Goal: Information Seeking & Learning: Find specific fact

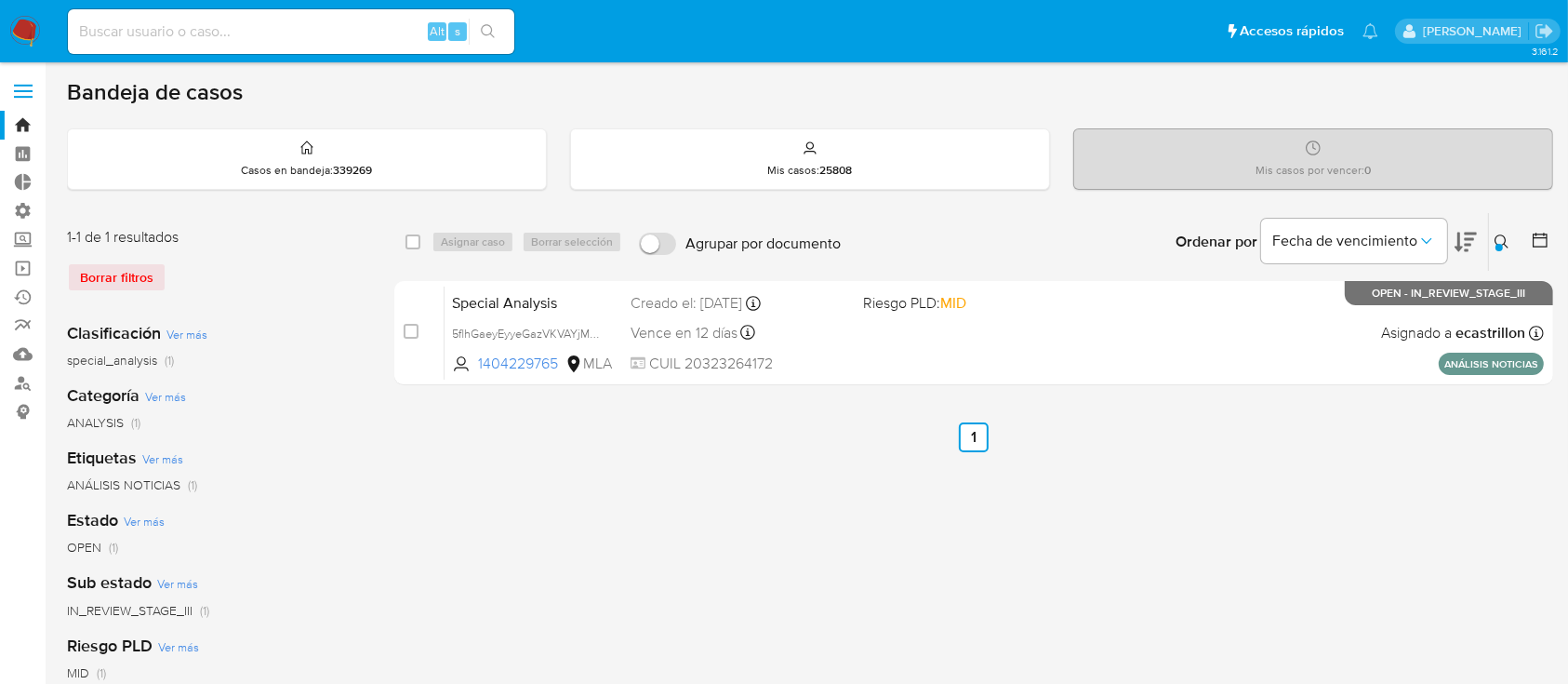
click at [229, 35] on input at bounding box center [291, 32] width 447 height 24
paste input "bXBXY9e5N8K9eENqBrx2Xi0I"
type input "bXBXY9e5N8K9eENqBrx2Xi0I"
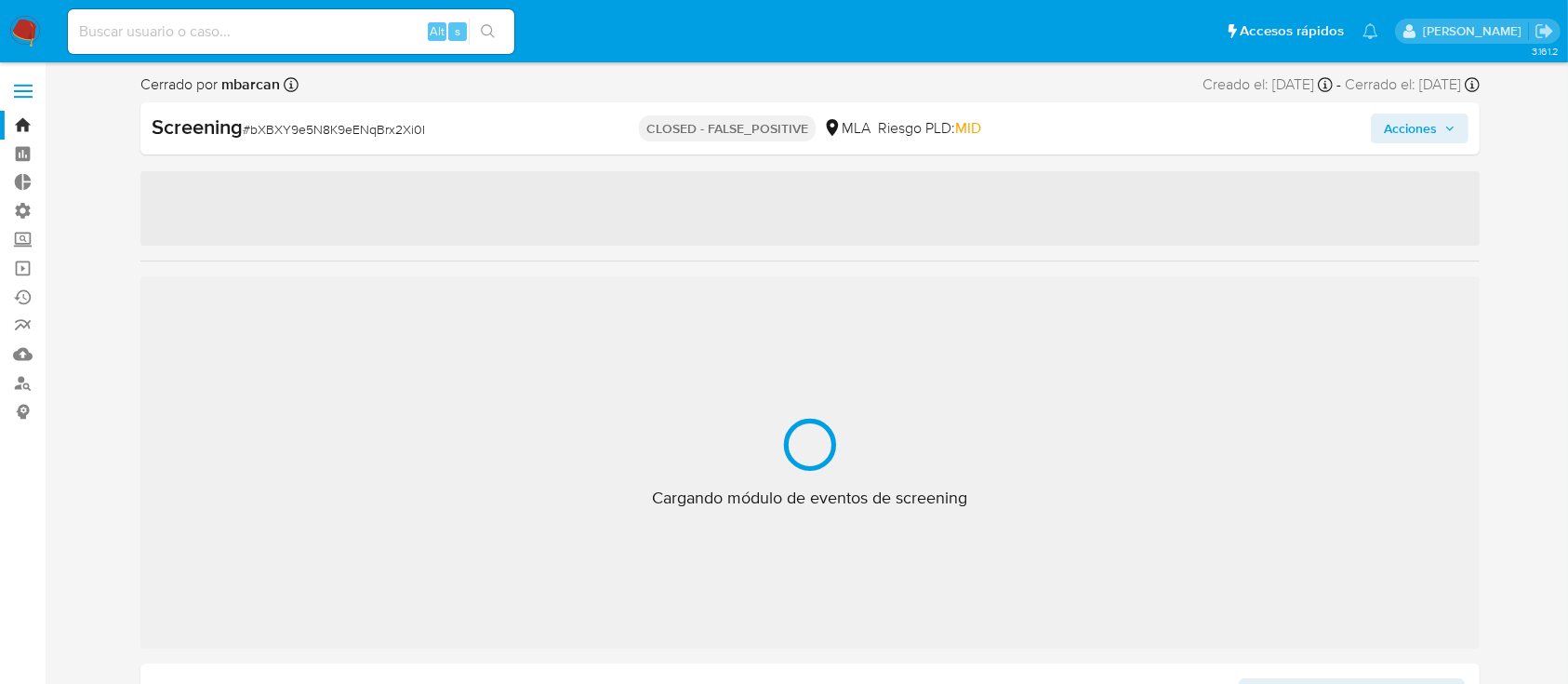
select select "10"
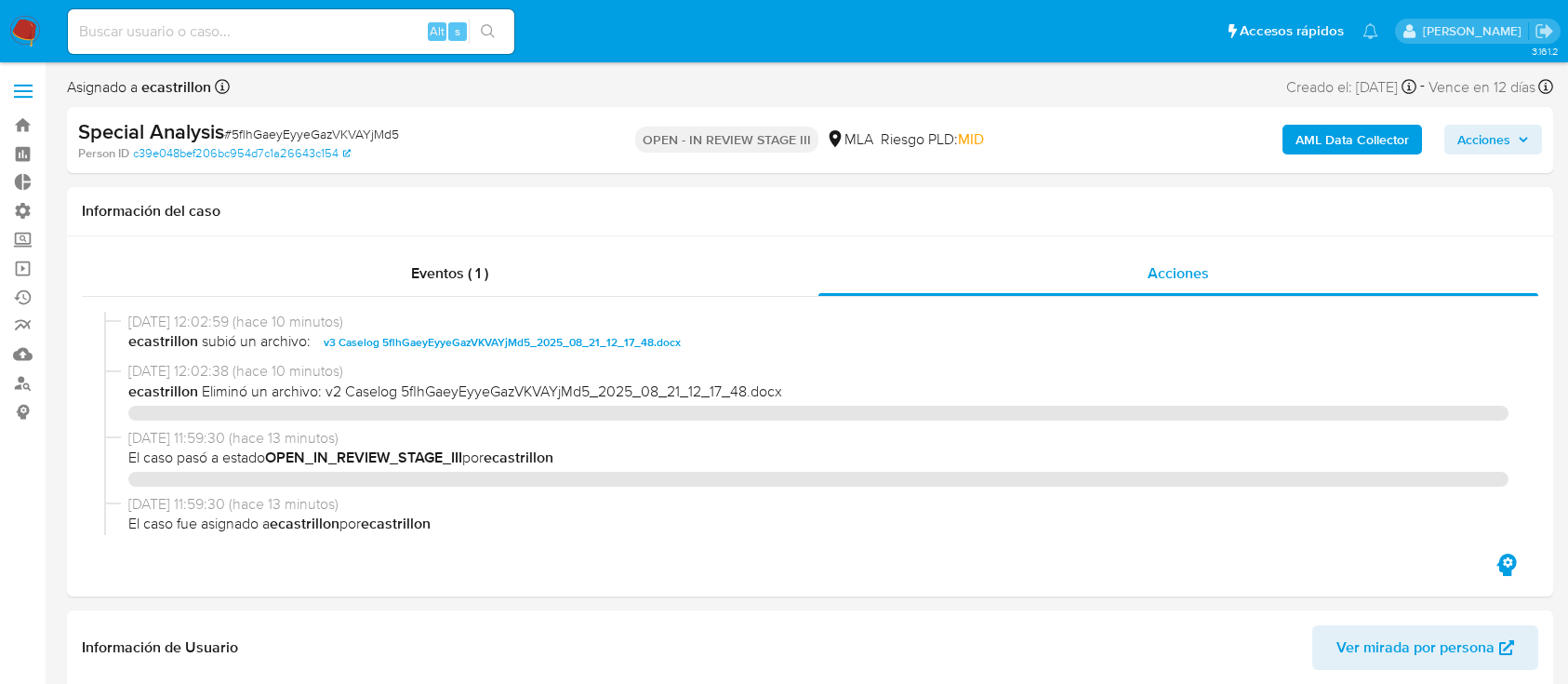
select select "10"
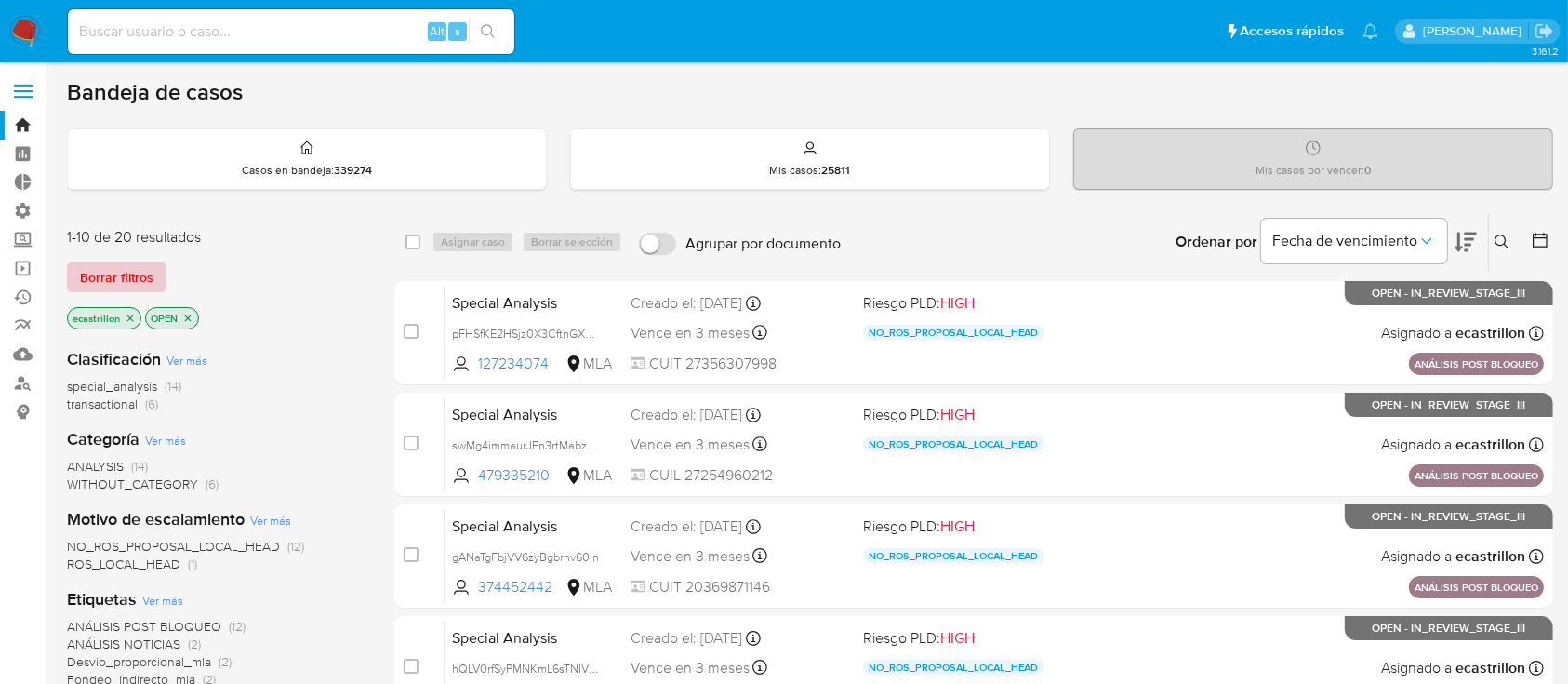
click at [147, 264] on span "Borrar filtros" at bounding box center [117, 277] width 74 height 26
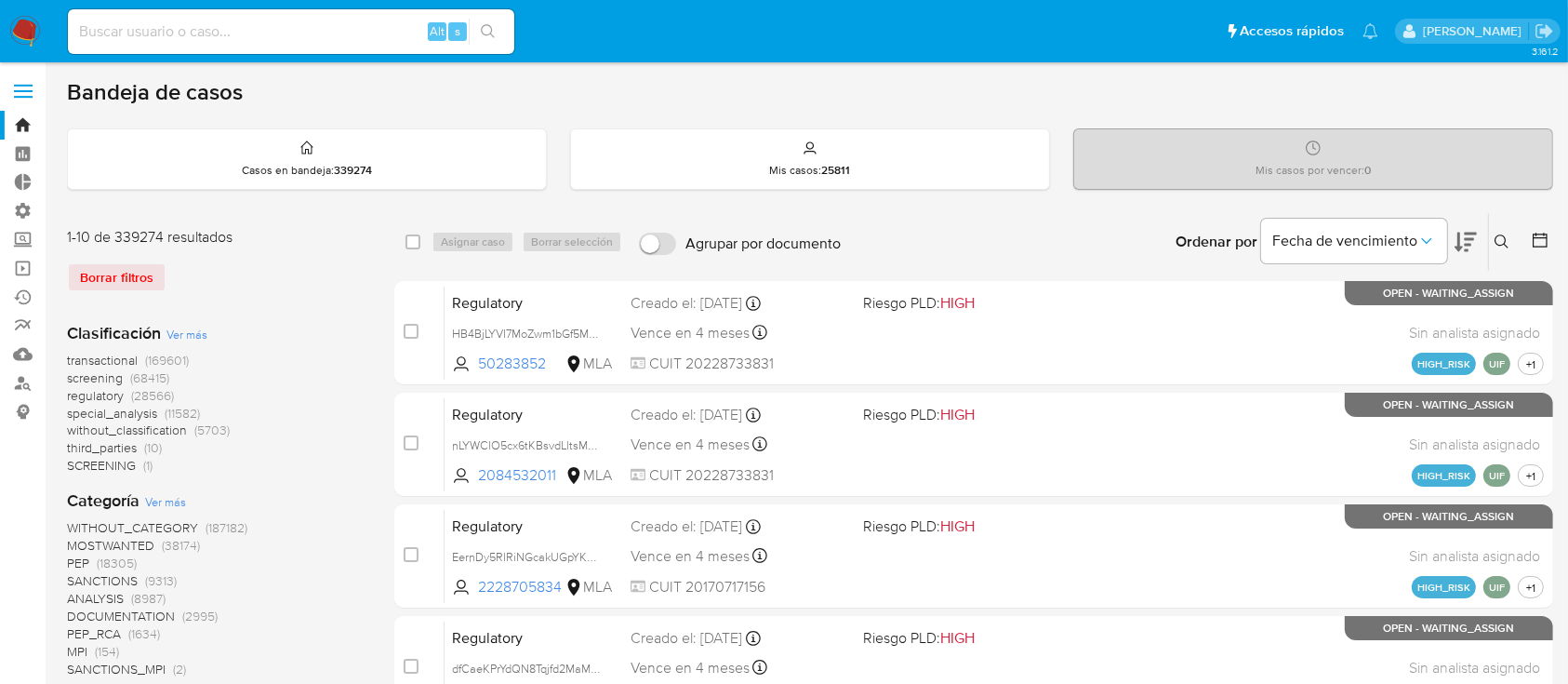
click at [326, 36] on input at bounding box center [291, 32] width 447 height 24
paste input "665738601"
type input "665738601"
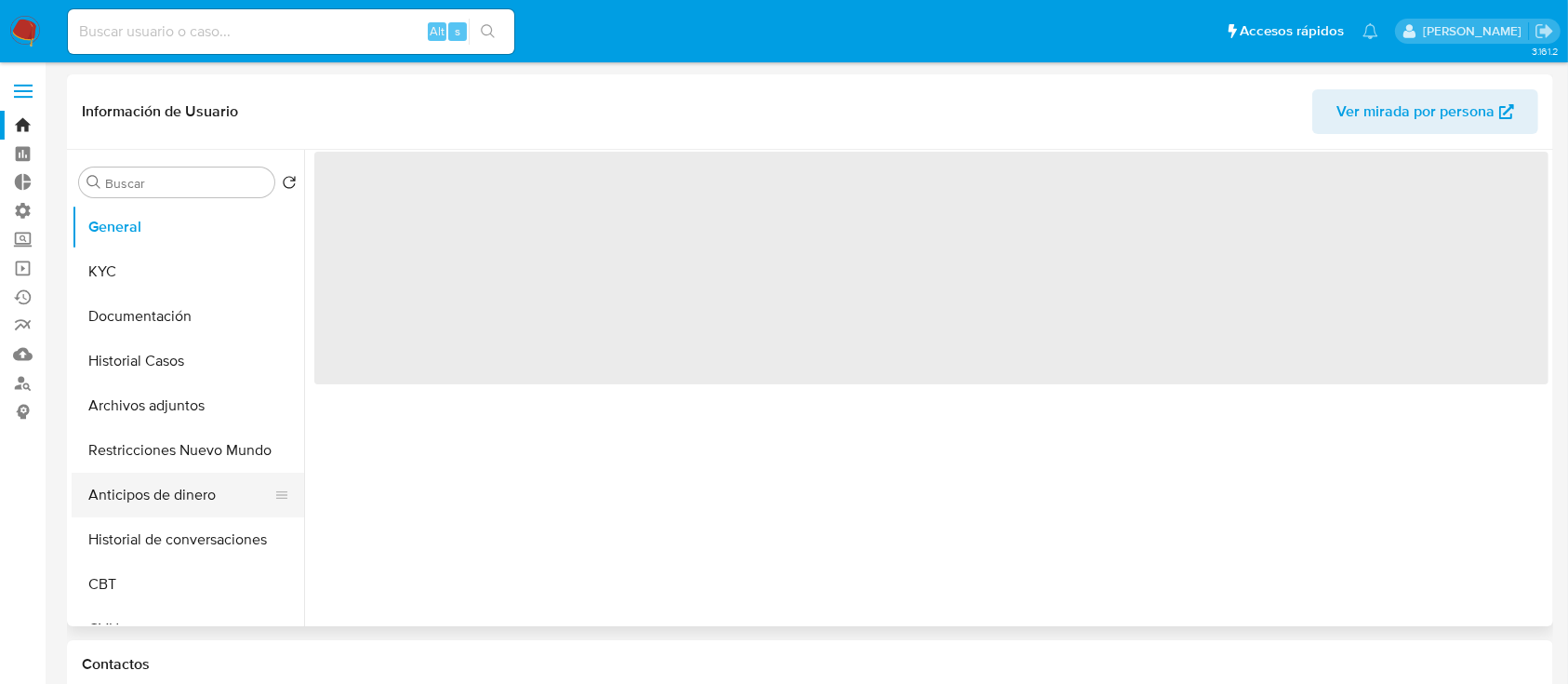
click at [250, 509] on button "Anticipos de dinero" at bounding box center [180, 495] width 217 height 45
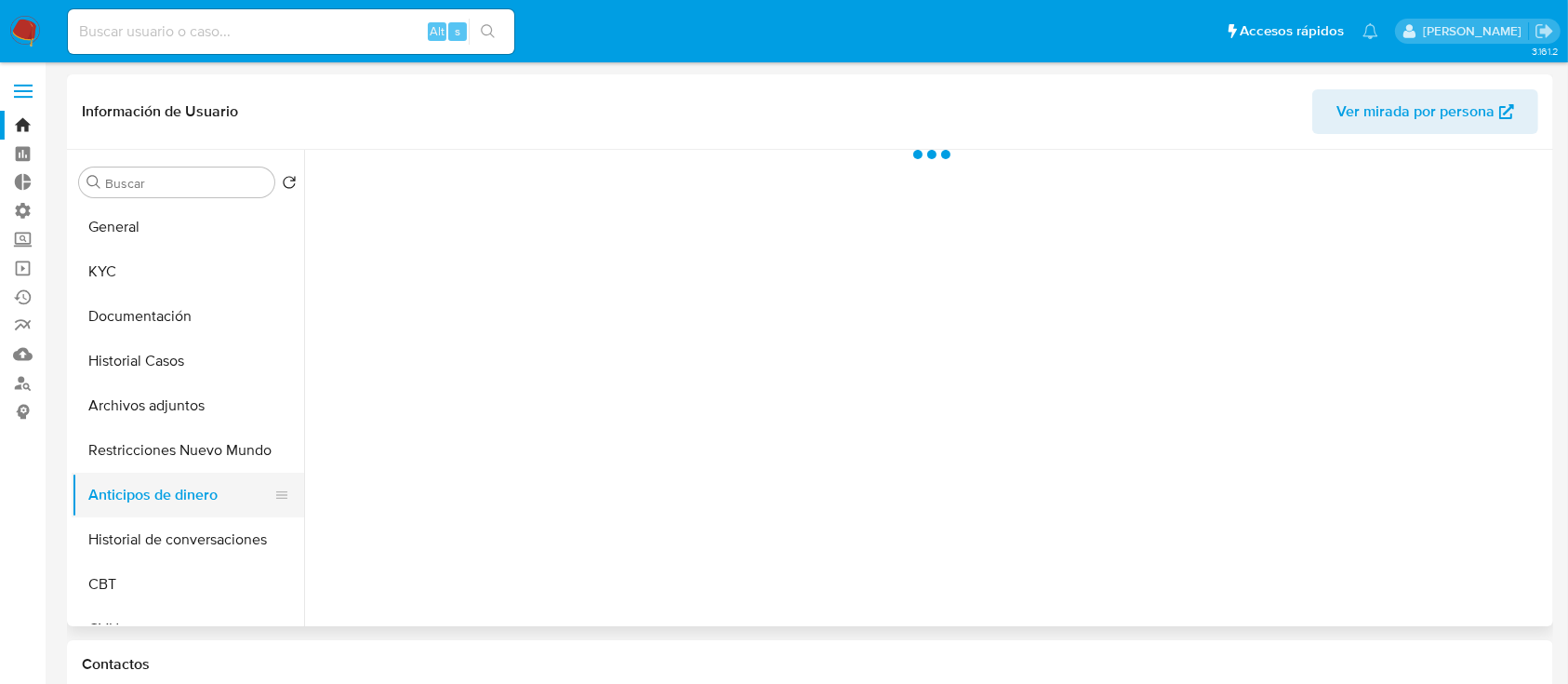
select select "10"
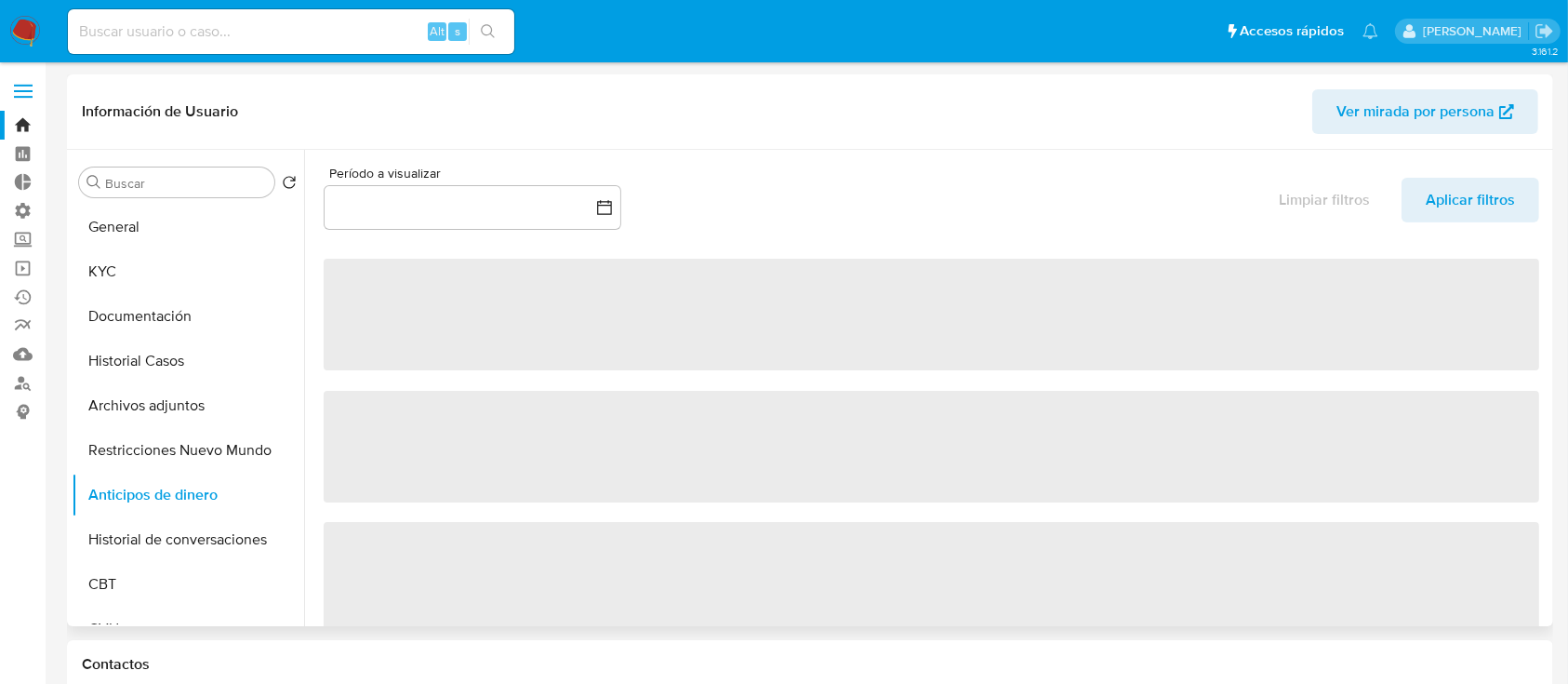
click at [424, 552] on span "‌" at bounding box center [931, 577] width 1215 height 112
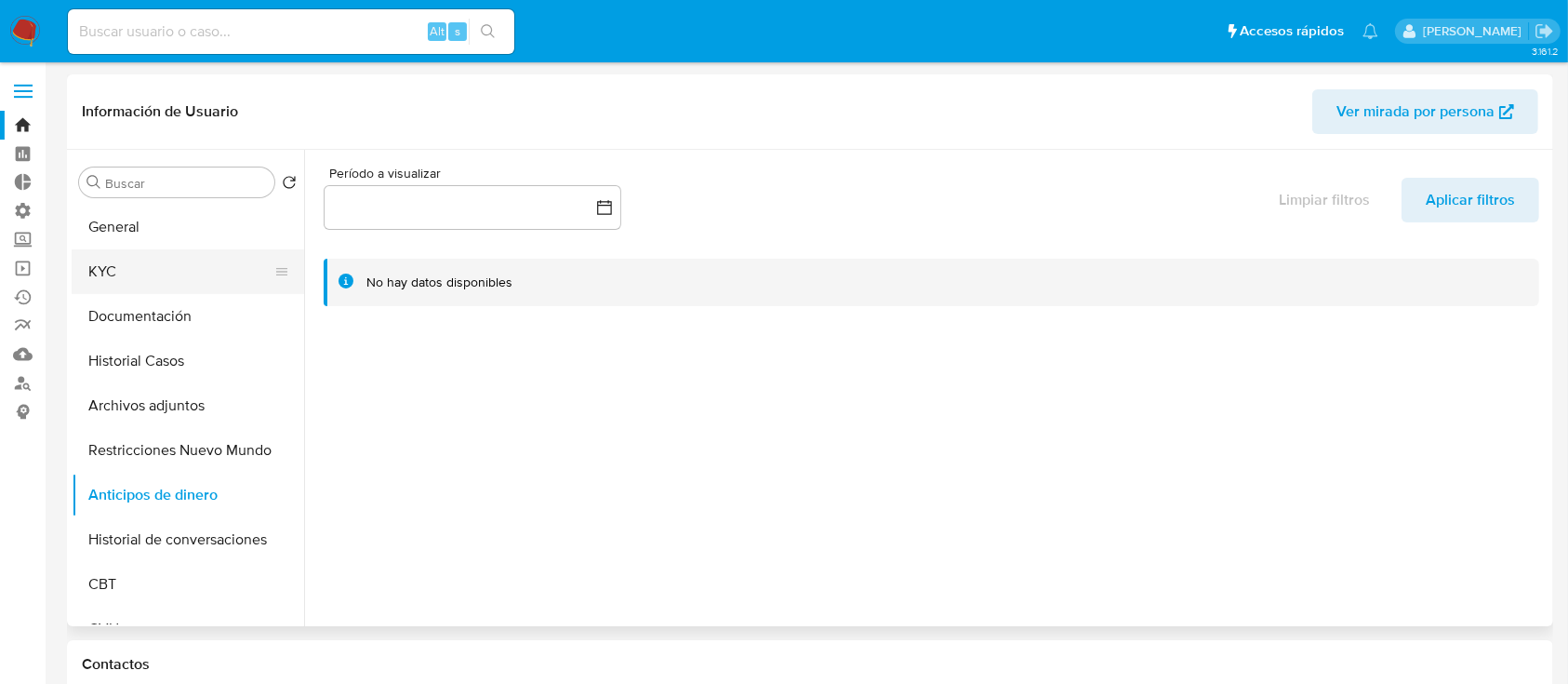
click at [187, 253] on button "KYC" at bounding box center [180, 271] width 217 height 45
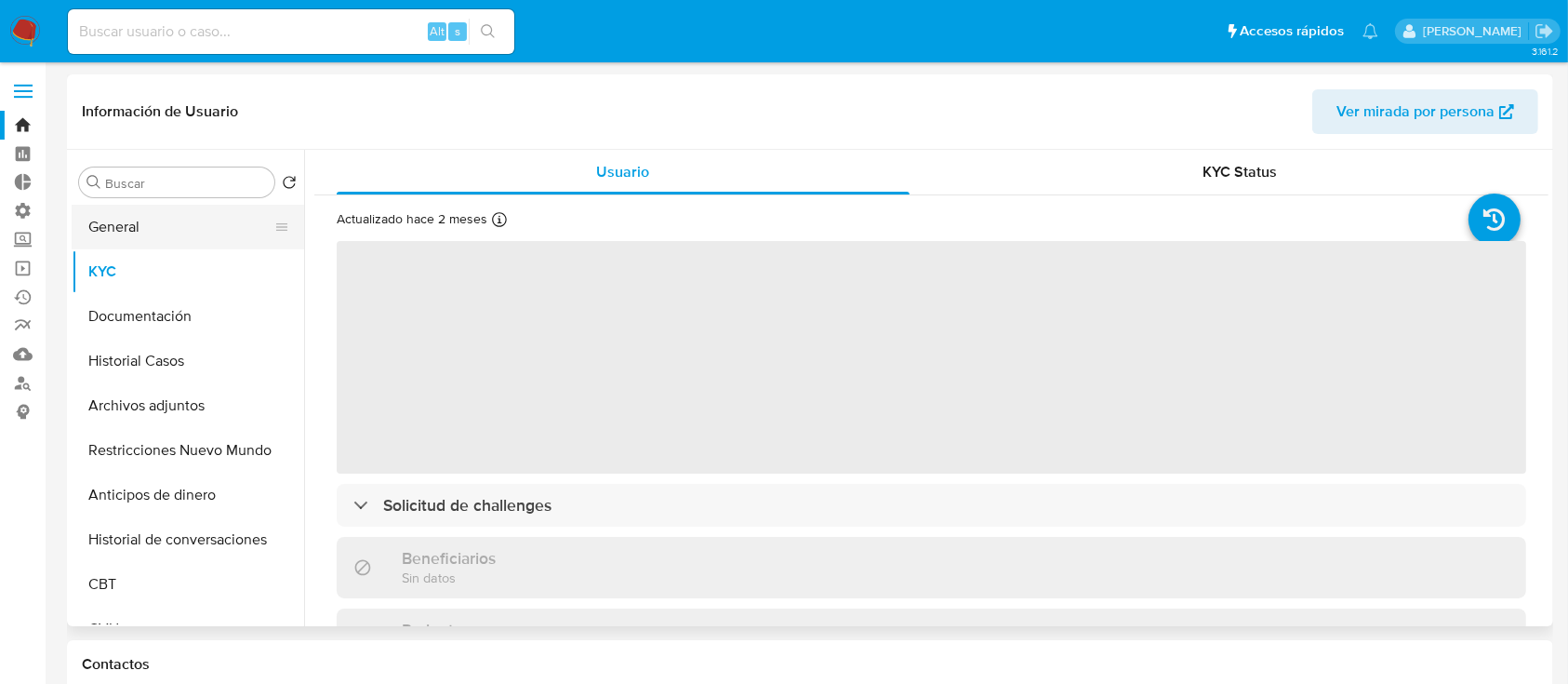
click at [173, 204] on button "General" at bounding box center [180, 226] width 217 height 45
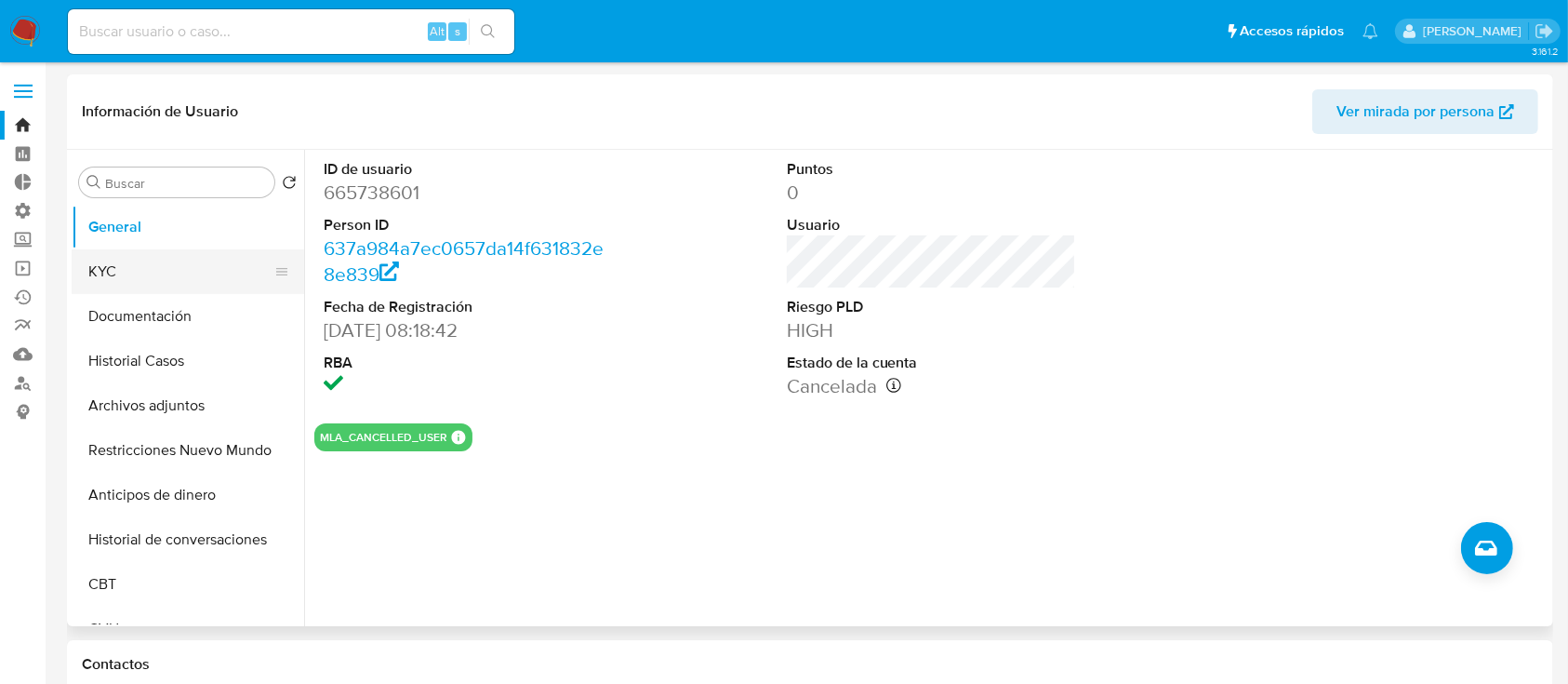
click at [117, 270] on button "KYC" at bounding box center [180, 271] width 217 height 45
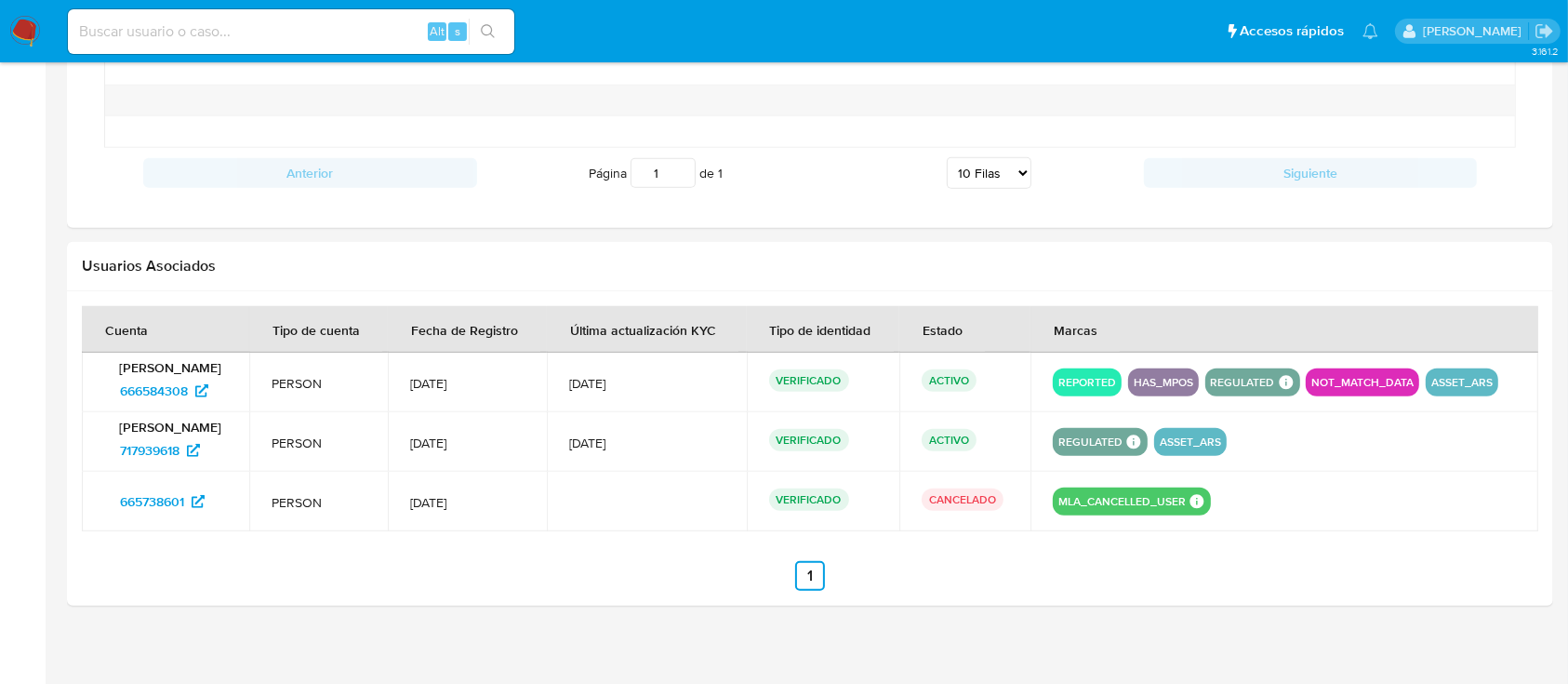
scroll to position [1679, 0]
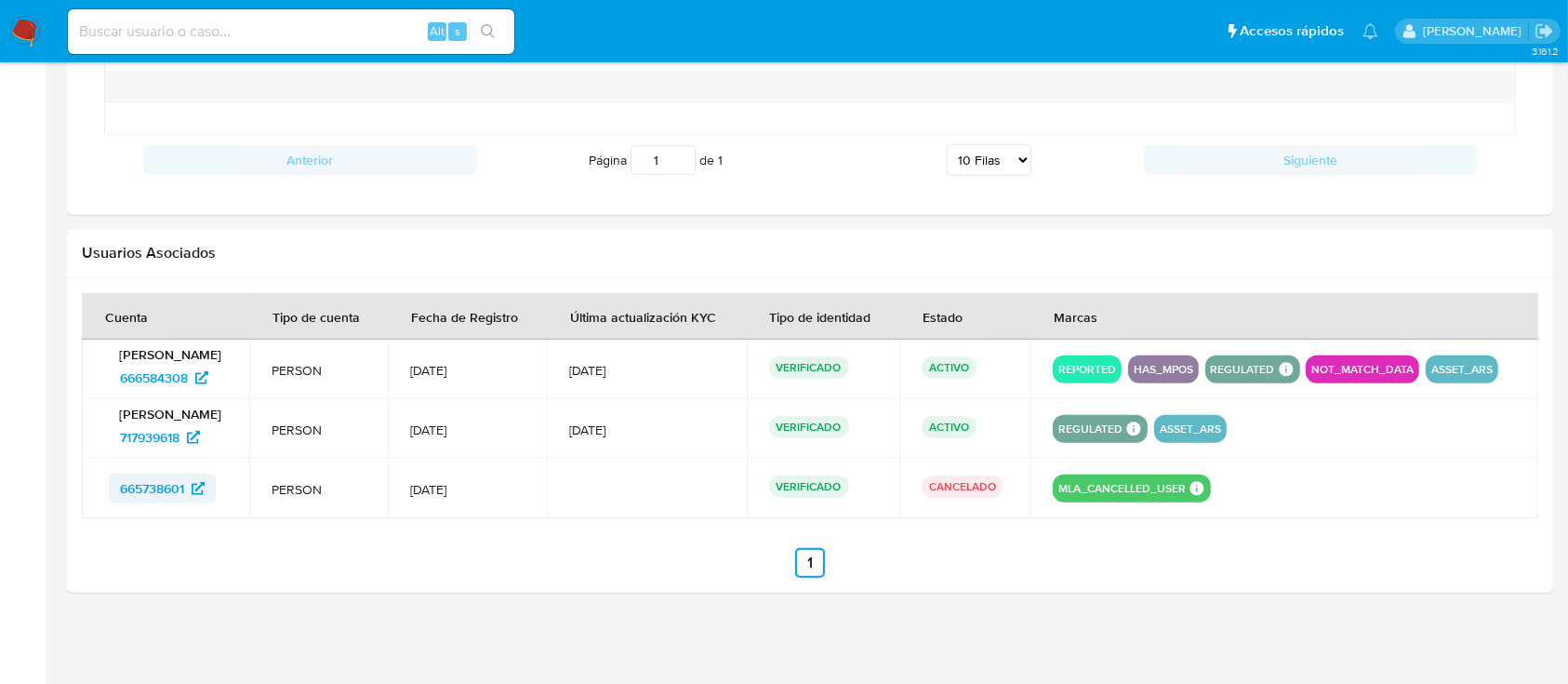
click at [182, 494] on span "665738601" at bounding box center [152, 489] width 64 height 30
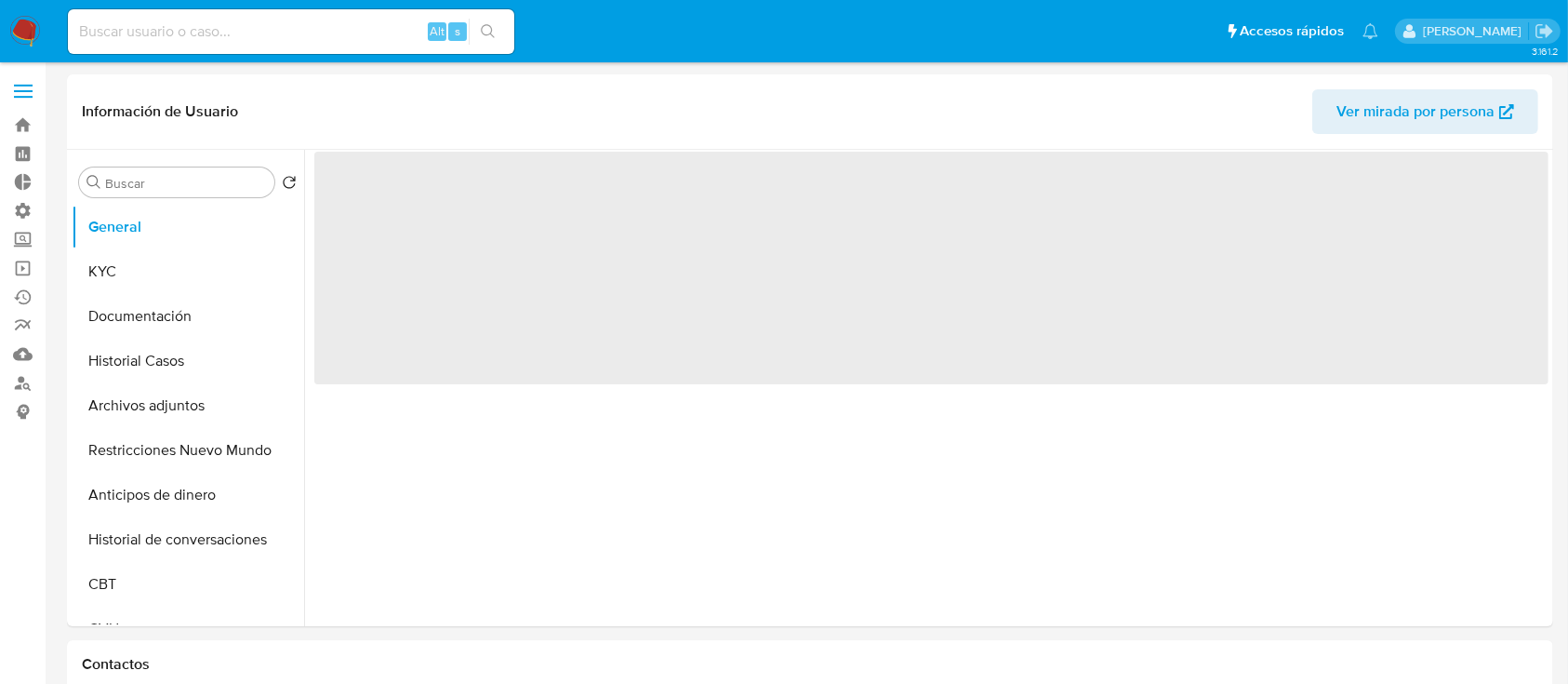
select select "10"
